Goal: Information Seeking & Learning: Learn about a topic

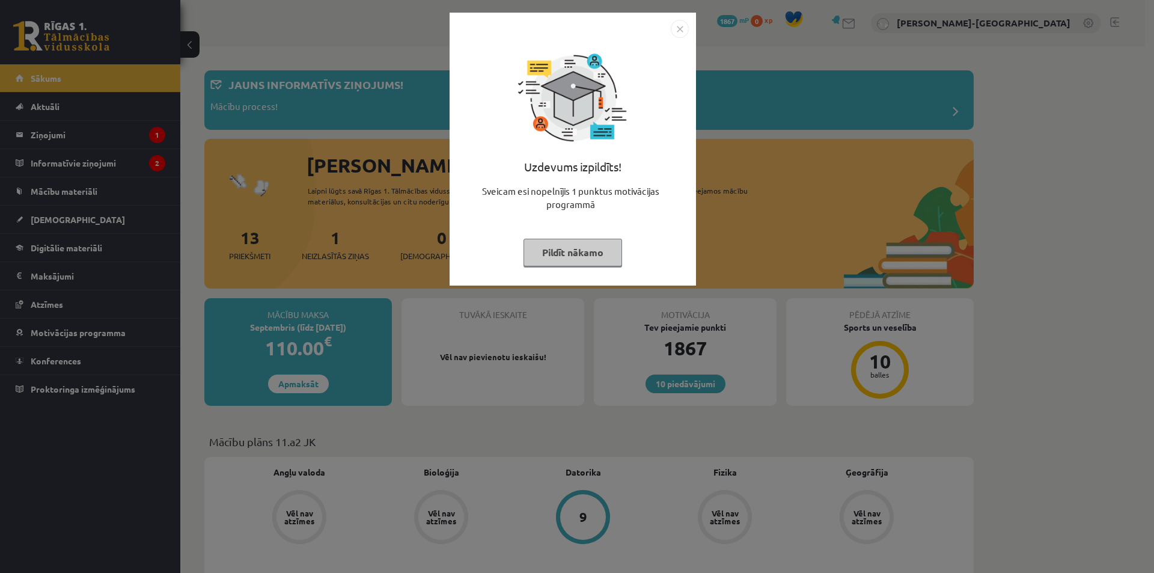
click at [567, 252] on button "Pildīt nākamo" at bounding box center [572, 253] width 99 height 28
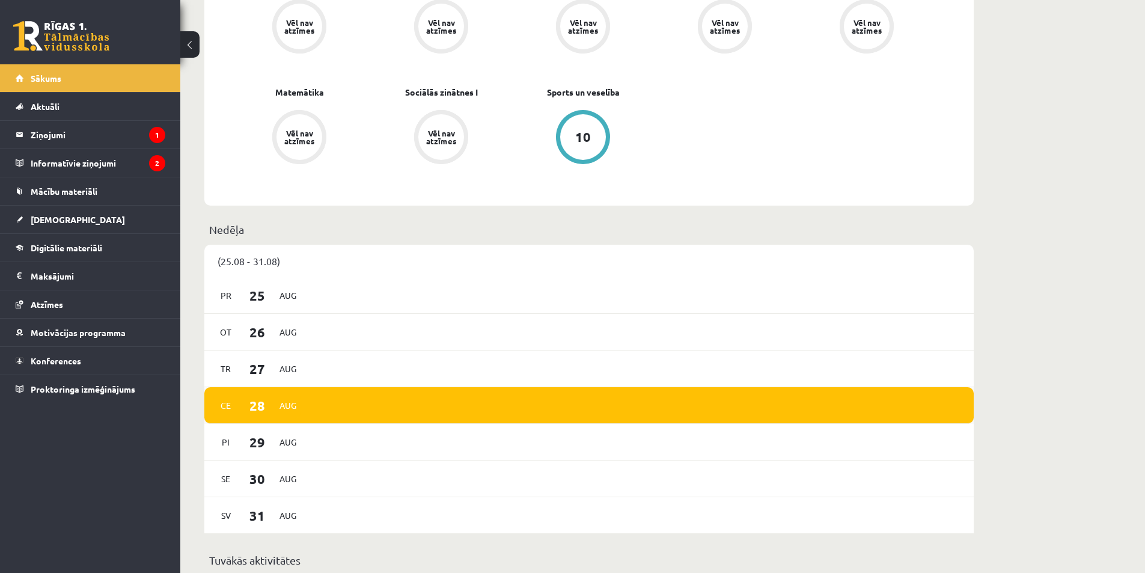
scroll to position [701, 0]
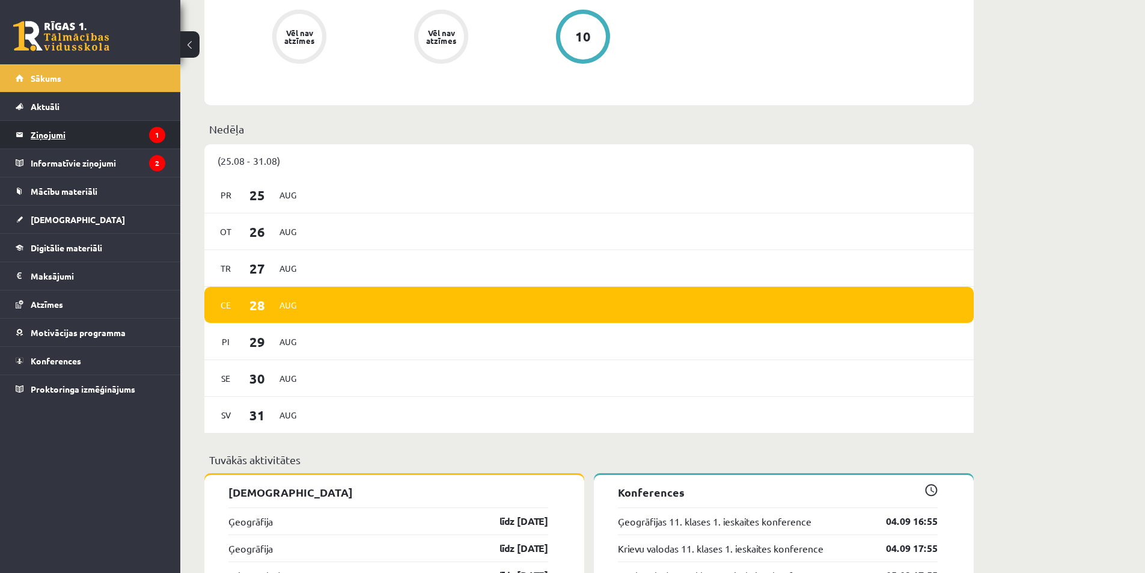
click at [114, 132] on legend "Ziņojumi 1" at bounding box center [98, 135] width 135 height 28
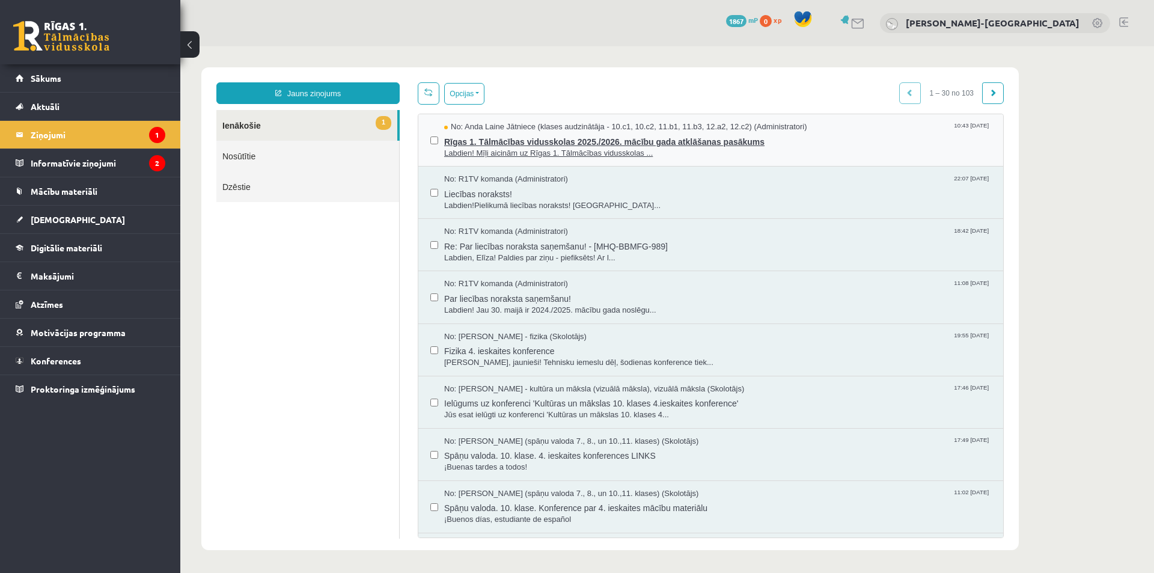
click at [585, 156] on span "Labdien! Mīļi aicinām uz Rīgas 1. Tālmācības vidusskolas ..." at bounding box center [717, 153] width 547 height 11
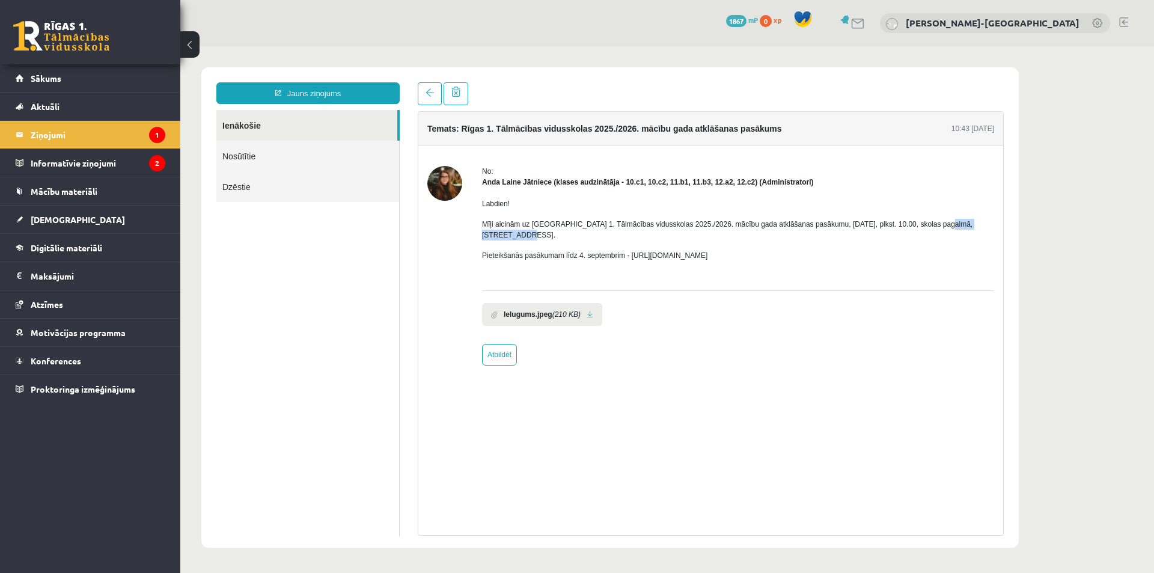
drag, startPoint x: 919, startPoint y: 226, endPoint x: 975, endPoint y: 227, distance: 55.9
click at [975, 227] on p "Mīļi aicinām uz Rīgas 1. Tālmācības vidusskolas 2025./2026. mācību gada atklāša…" at bounding box center [738, 230] width 512 height 22
copy p "Latgales ielā 257b"
click at [129, 170] on legend "Informatīvie ziņojumi 2" at bounding box center [98, 163] width 135 height 28
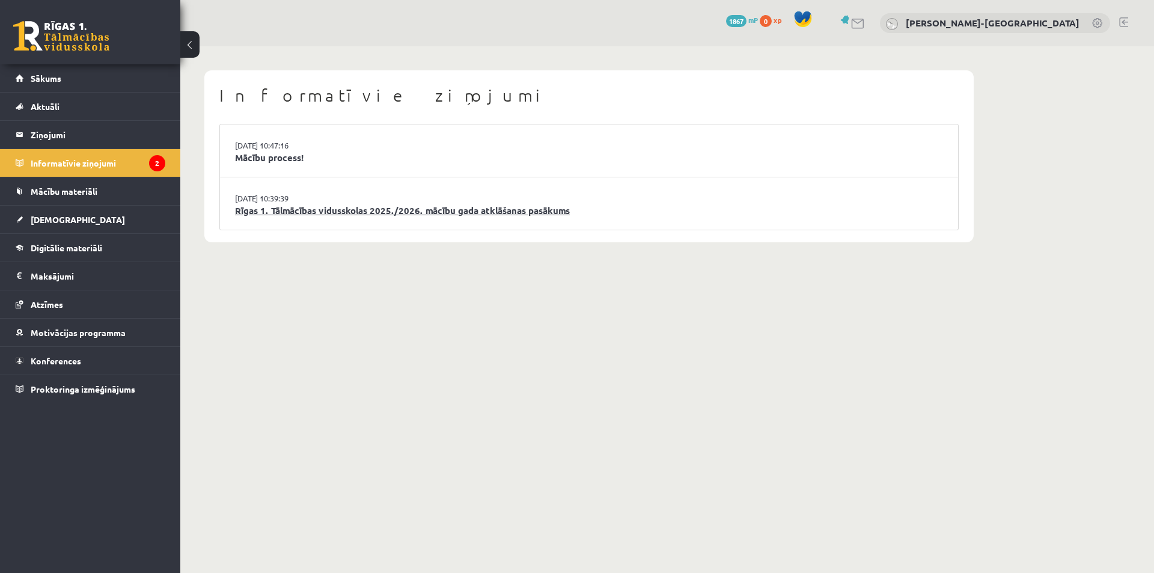
click at [368, 209] on link "Rīgas 1. Tālmācības vidusskolas 2025./2026. mācību gada atklāšanas pasākums" at bounding box center [589, 211] width 708 height 14
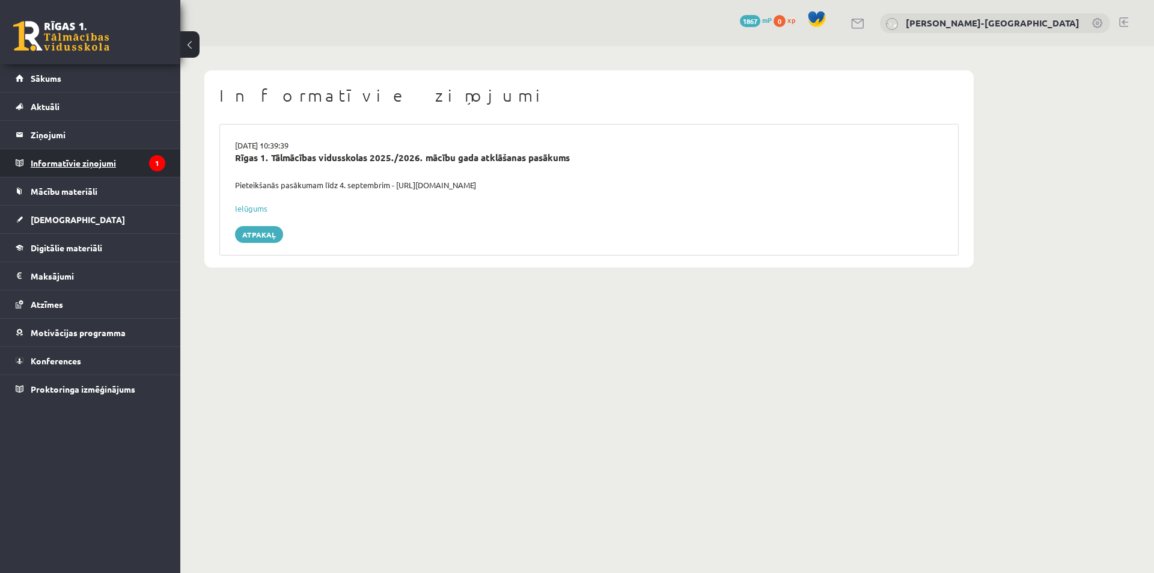
click at [118, 168] on legend "Informatīvie ziņojumi 1" at bounding box center [98, 163] width 135 height 28
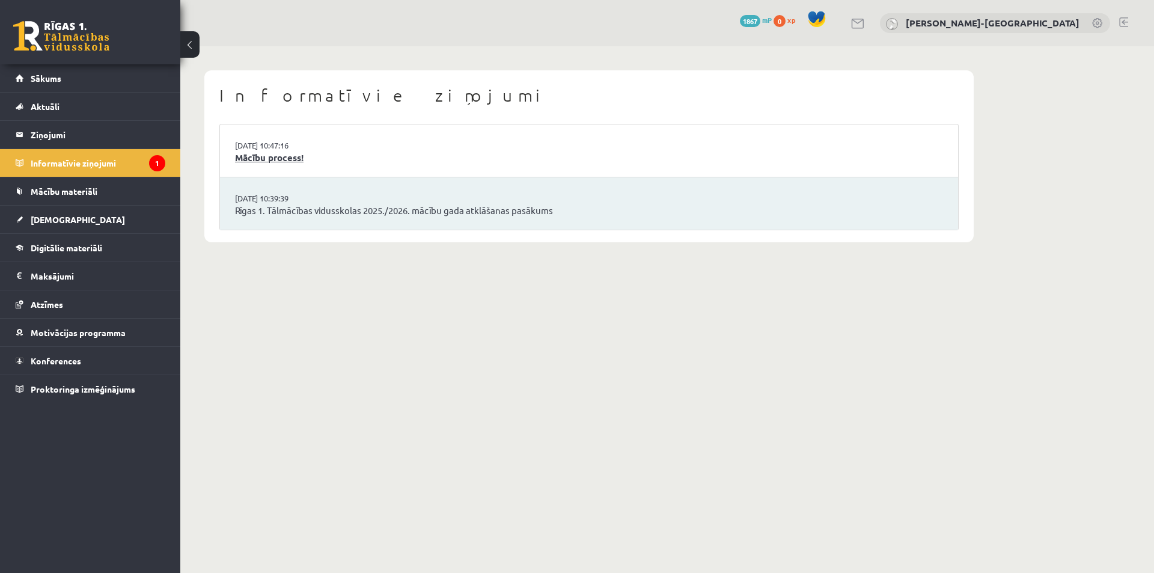
click at [257, 163] on link "Mācību process!" at bounding box center [589, 158] width 708 height 14
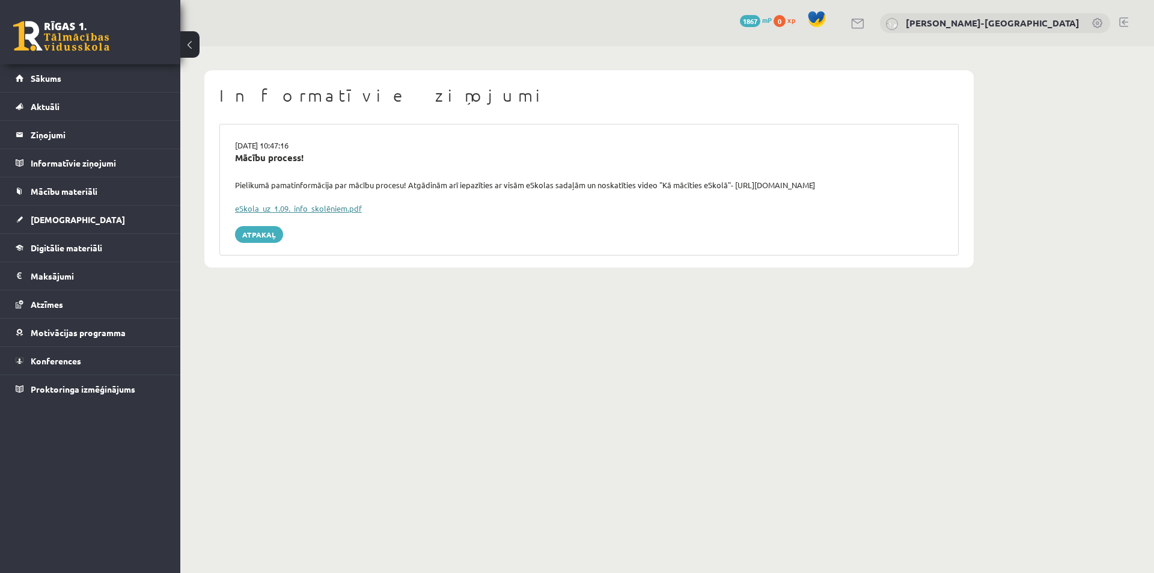
click at [266, 209] on link "eSkola_uz_1.09._info_skolēniem.pdf" at bounding box center [298, 208] width 127 height 10
